Goal: Task Accomplishment & Management: Manage account settings

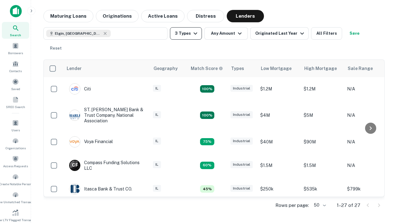
click at [186, 34] on button "3 Types" at bounding box center [186, 33] width 32 height 12
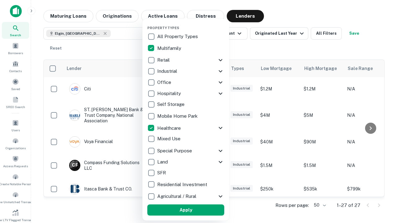
click at [186, 210] on button "Apply" at bounding box center [185, 210] width 77 height 11
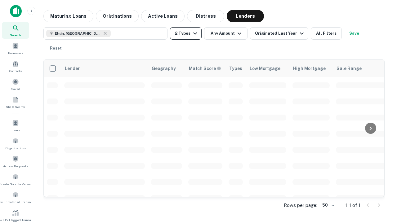
click at [186, 34] on button "2 Types" at bounding box center [186, 33] width 32 height 12
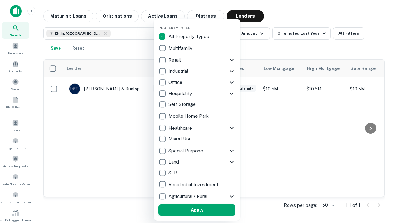
click at [197, 210] on button "Apply" at bounding box center [197, 210] width 77 height 11
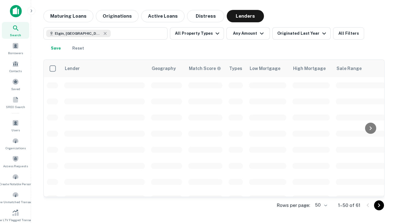
scroll to position [115, 0]
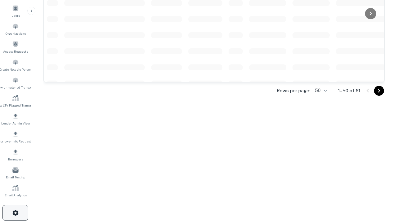
click at [15, 213] on icon "button" at bounding box center [15, 212] width 7 height 7
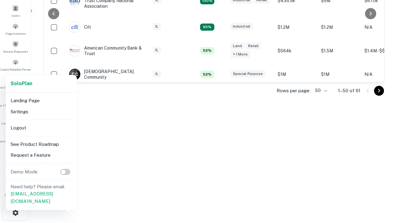
click at [41, 128] on li "Logout" at bounding box center [41, 128] width 66 height 11
